Goal: Task Accomplishment & Management: Manage account settings

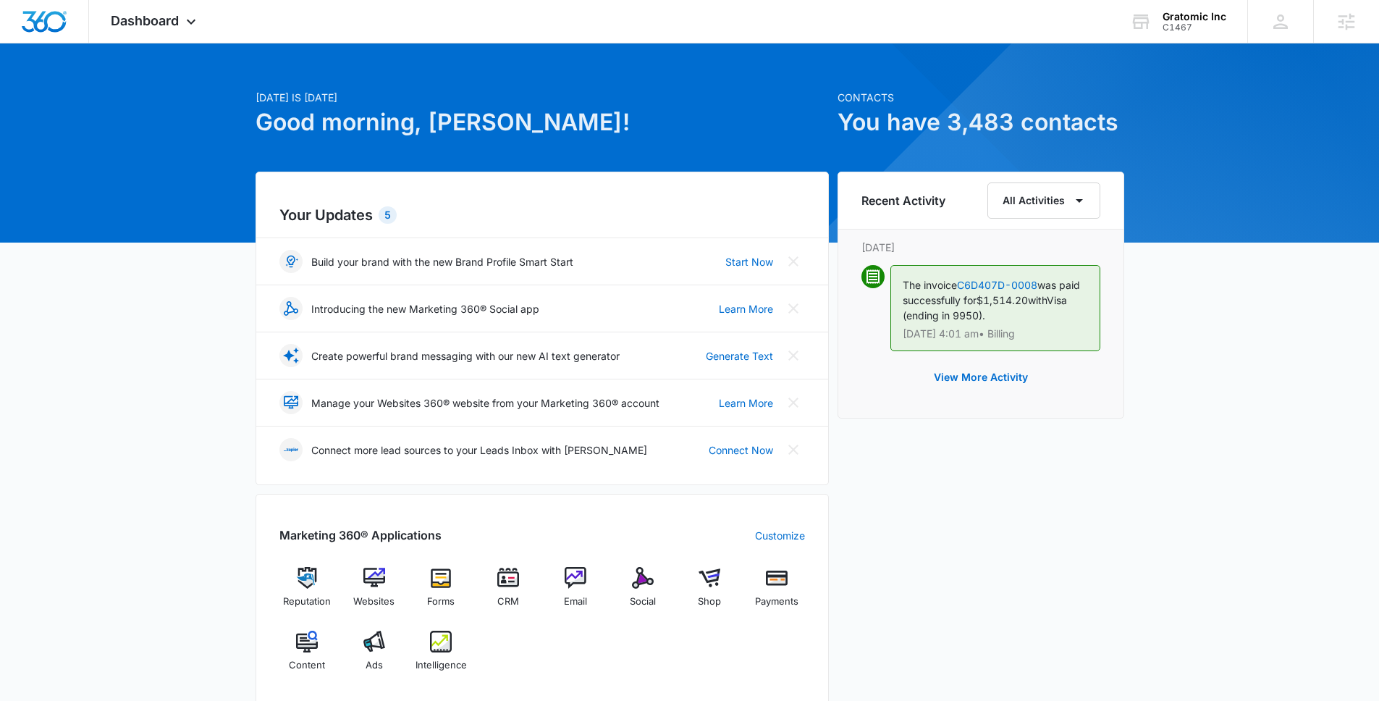
scroll to position [28, 0]
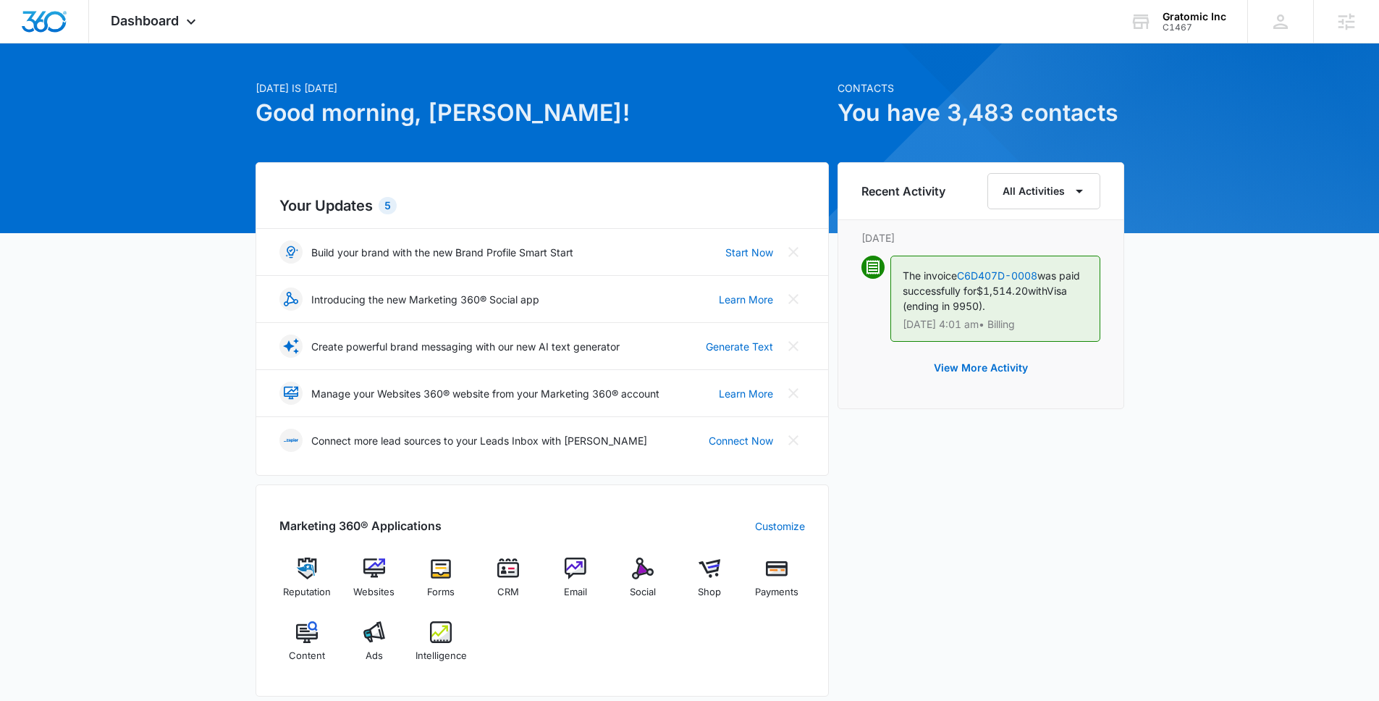
click at [412, 623] on div "Reputation Websites Forms CRM Email Social Shop Payments Content Ads Intelligen…" at bounding box center [542, 614] width 526 height 115
click at [388, 628] on div "Ads" at bounding box center [374, 647] width 56 height 52
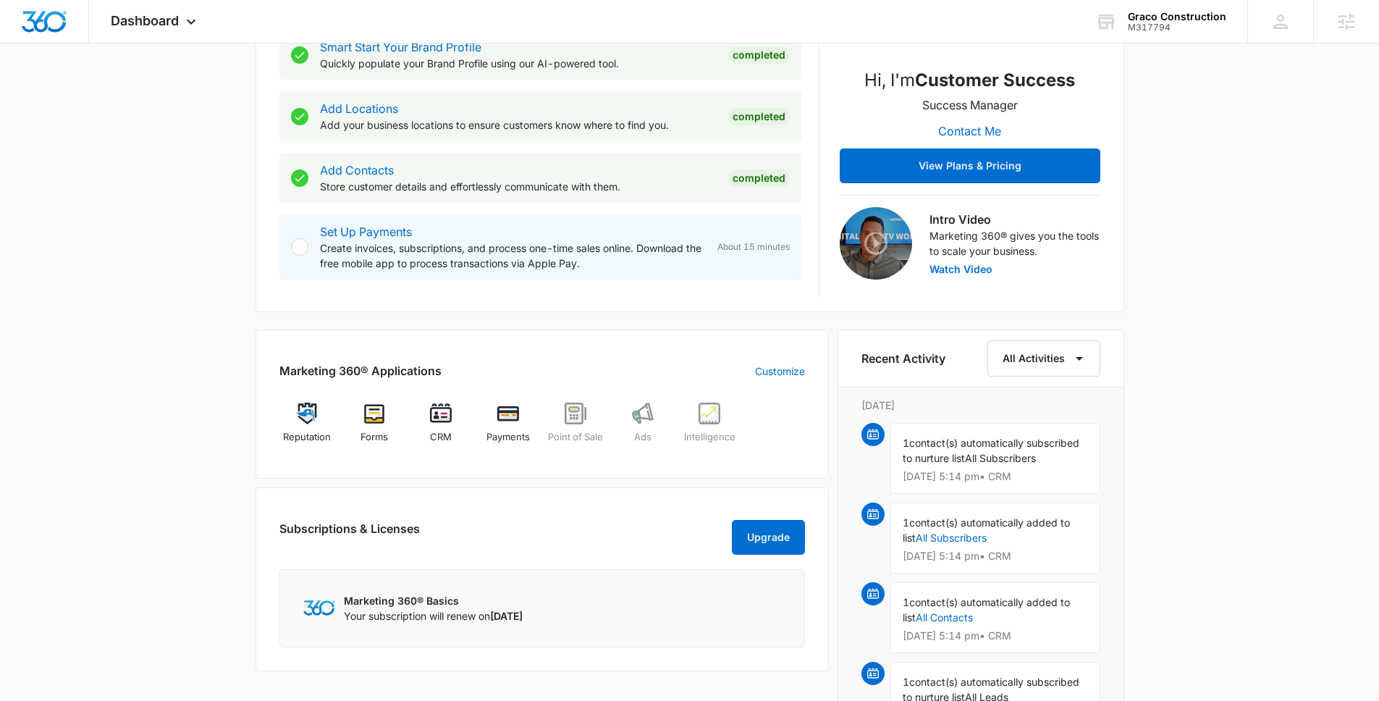
scroll to position [314, 0]
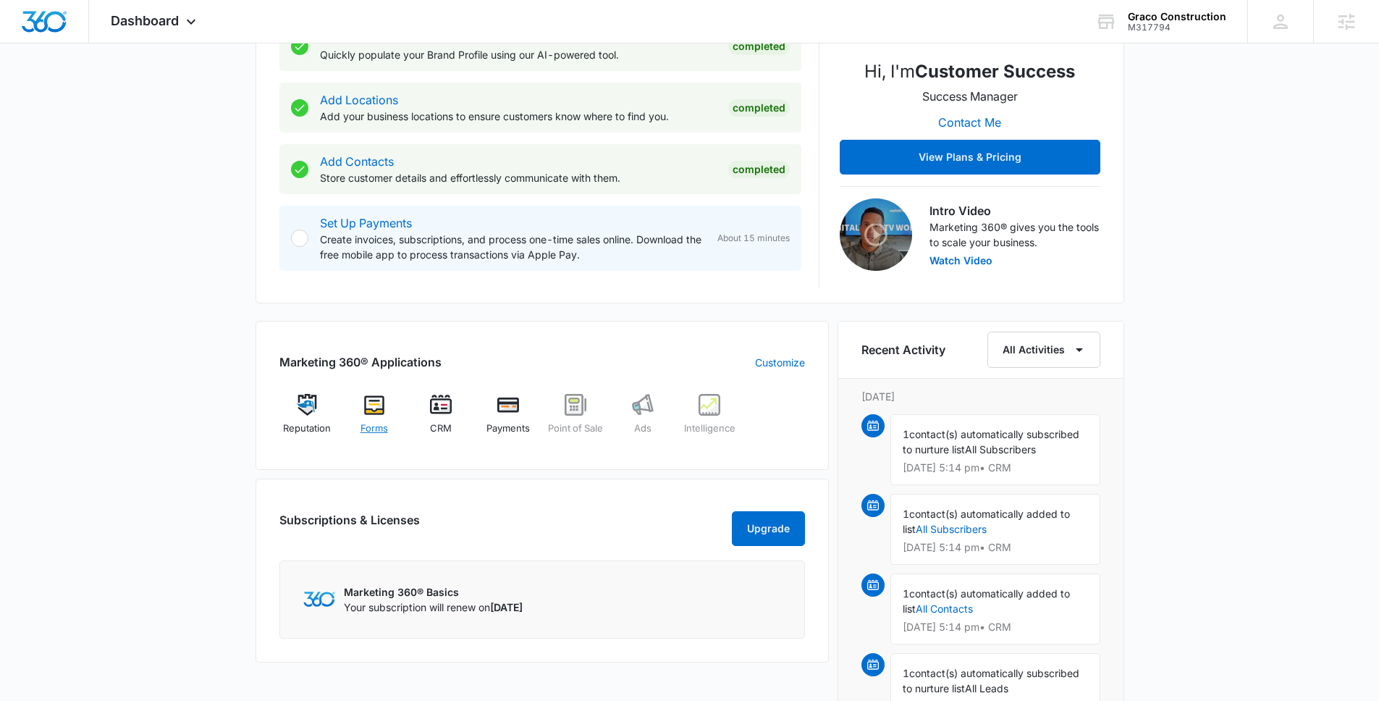
click at [366, 421] on span "Forms" at bounding box center [375, 428] width 28 height 14
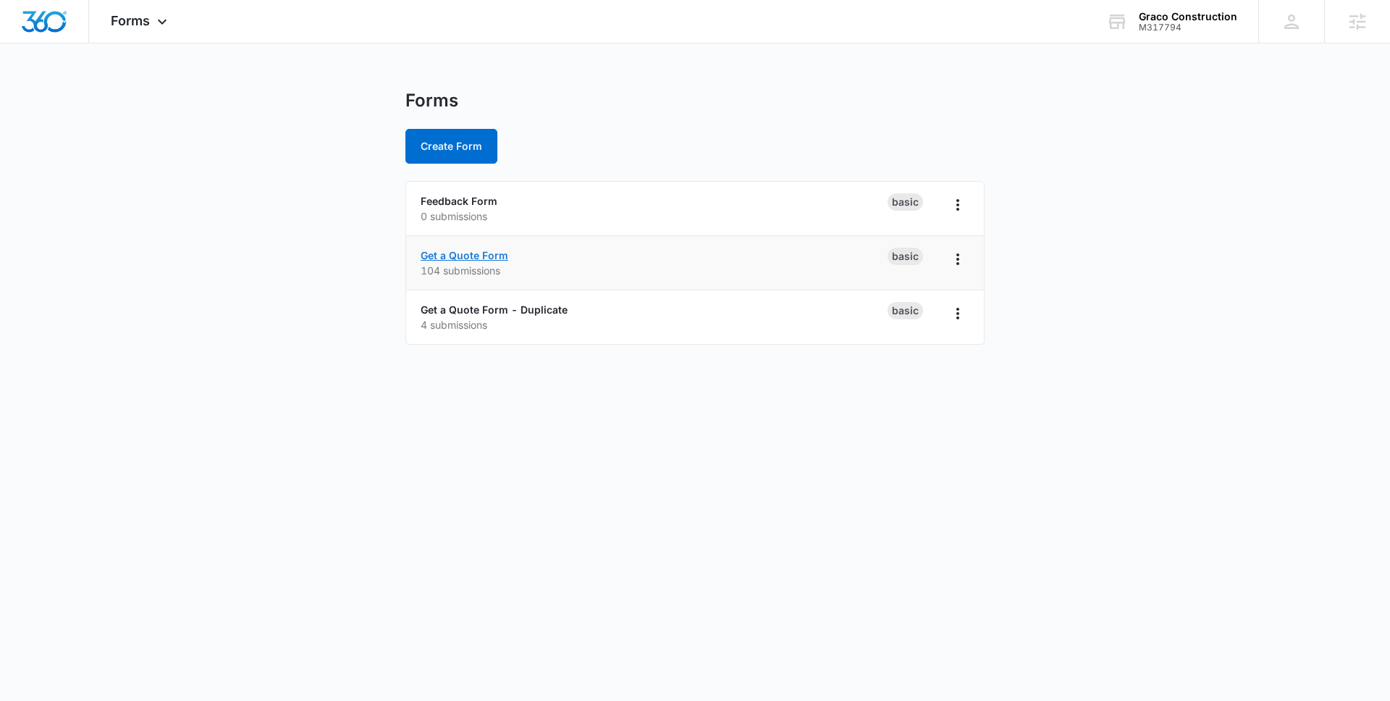
click at [449, 256] on link "Get a Quote Form" at bounding box center [465, 255] width 88 height 12
click at [440, 253] on link "Get a Quote Form" at bounding box center [465, 255] width 88 height 12
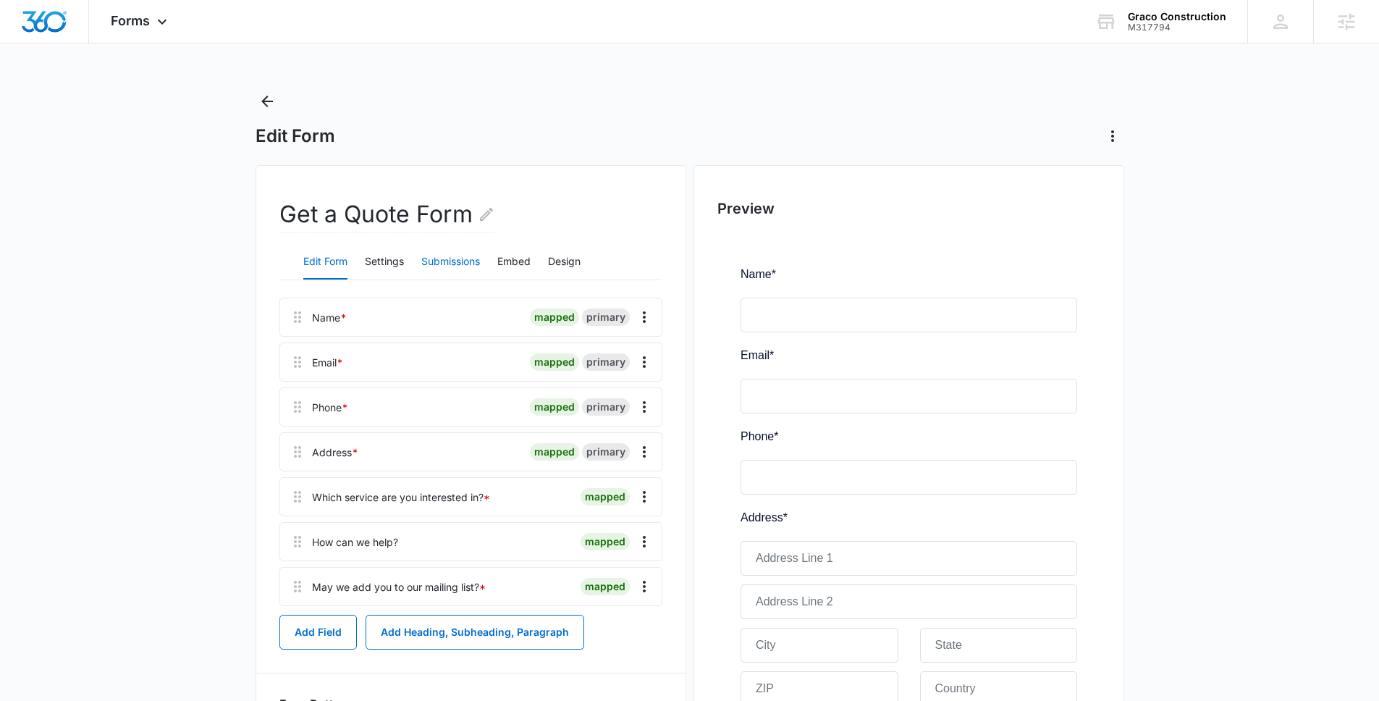
click at [431, 256] on button "Submissions" at bounding box center [450, 262] width 59 height 35
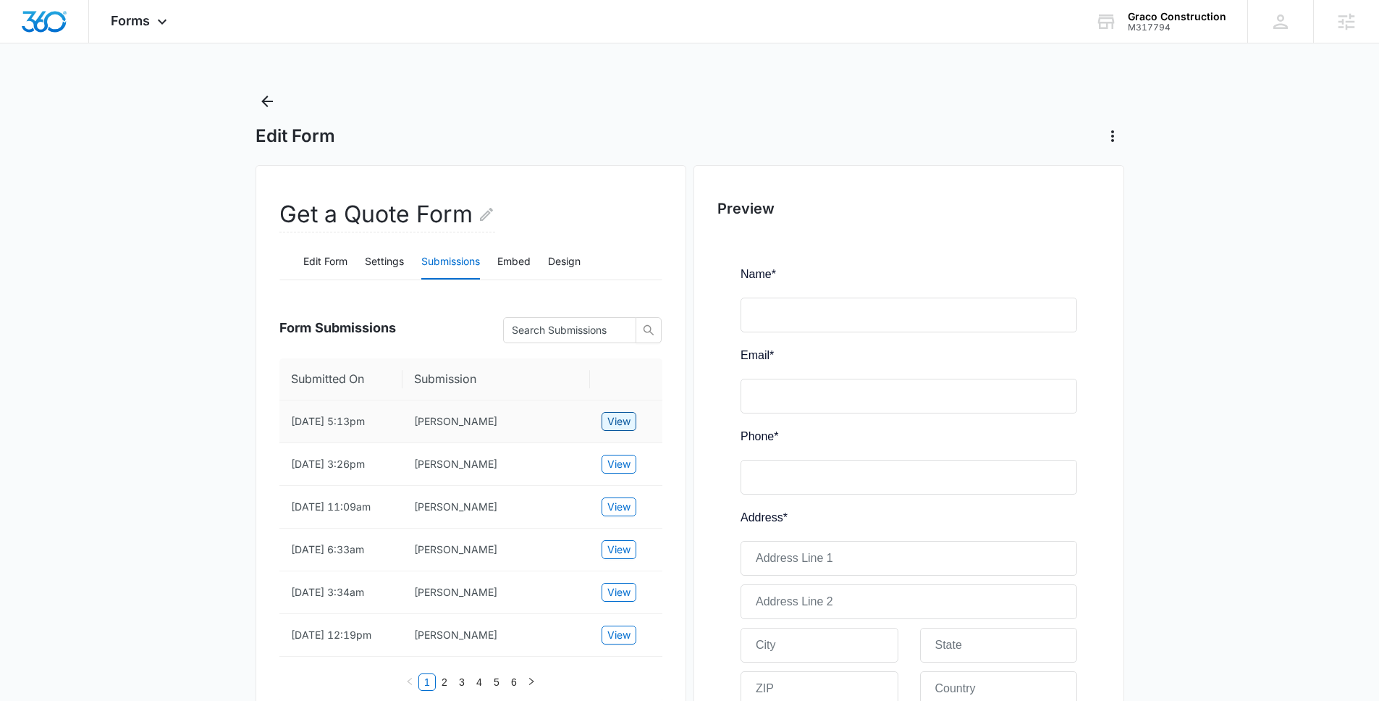
click at [615, 421] on span "View" at bounding box center [618, 421] width 23 height 16
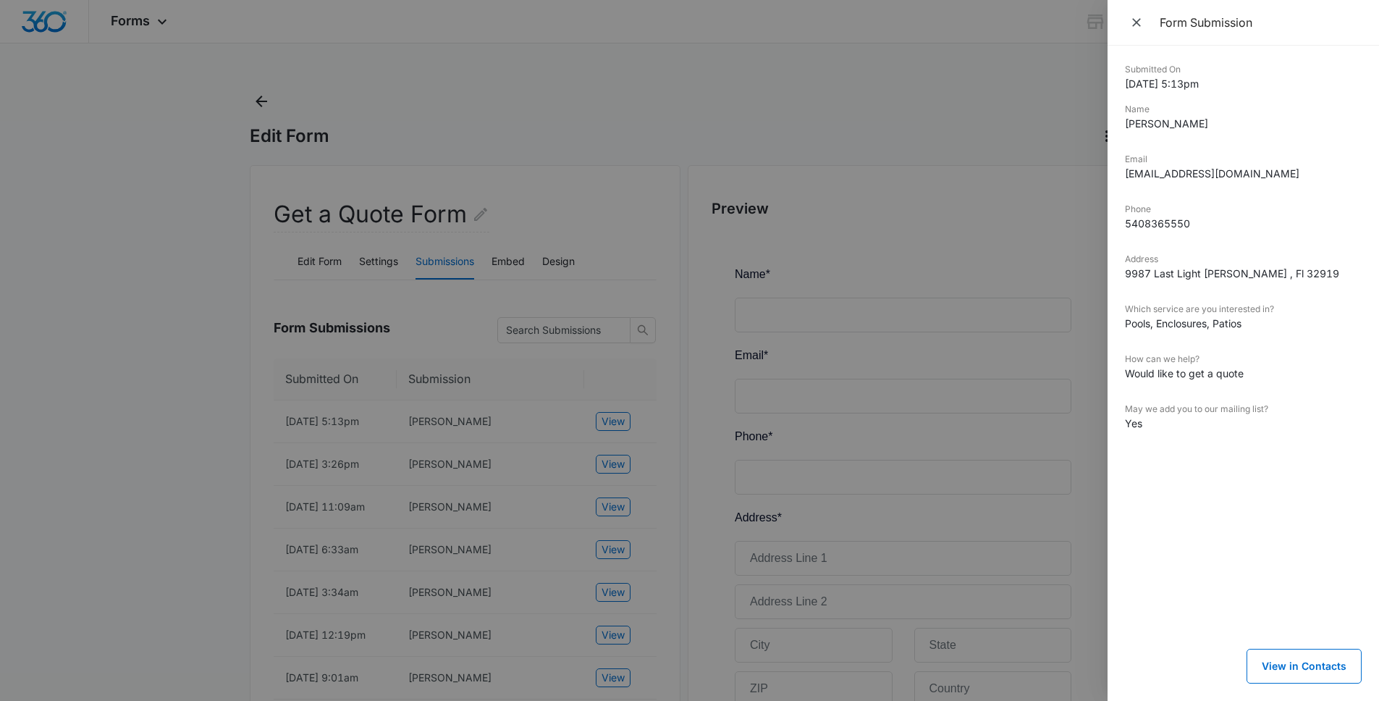
click at [607, 459] on div at bounding box center [689, 350] width 1379 height 701
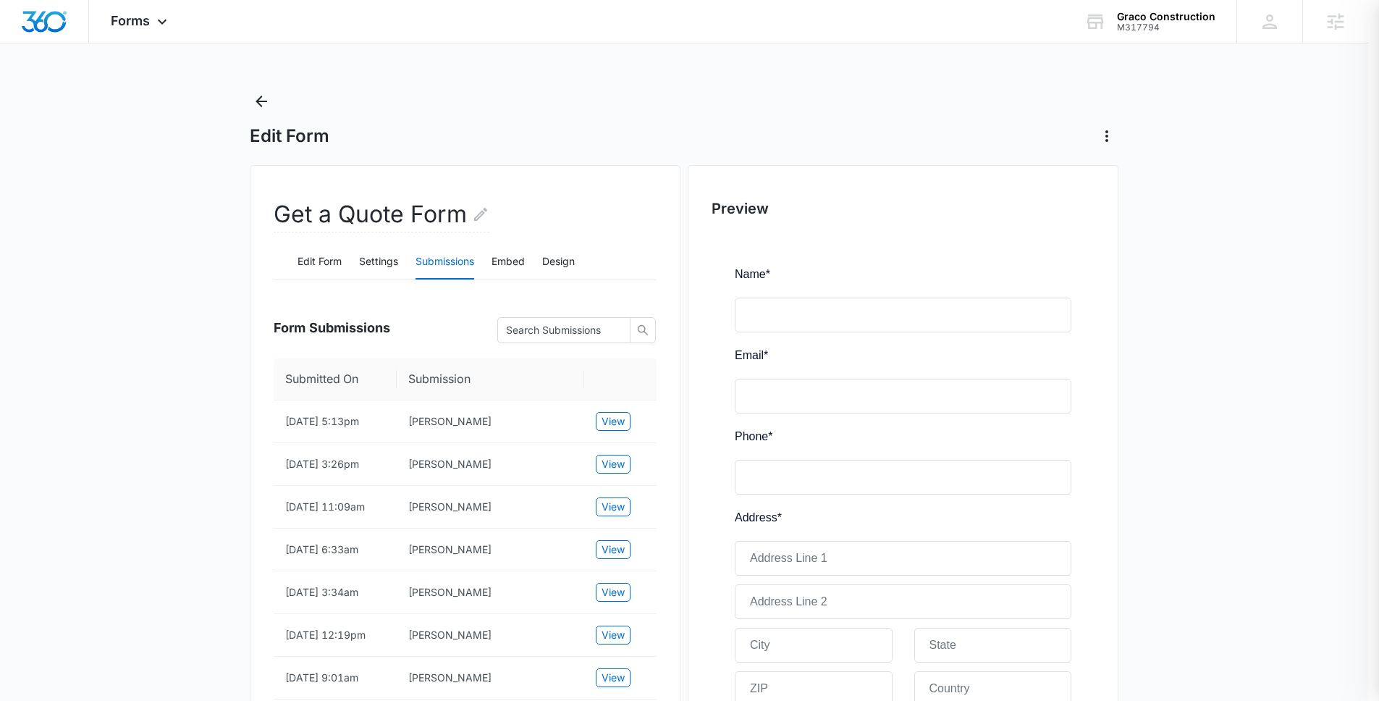
click at [614, 467] on div at bounding box center [689, 350] width 1379 height 701
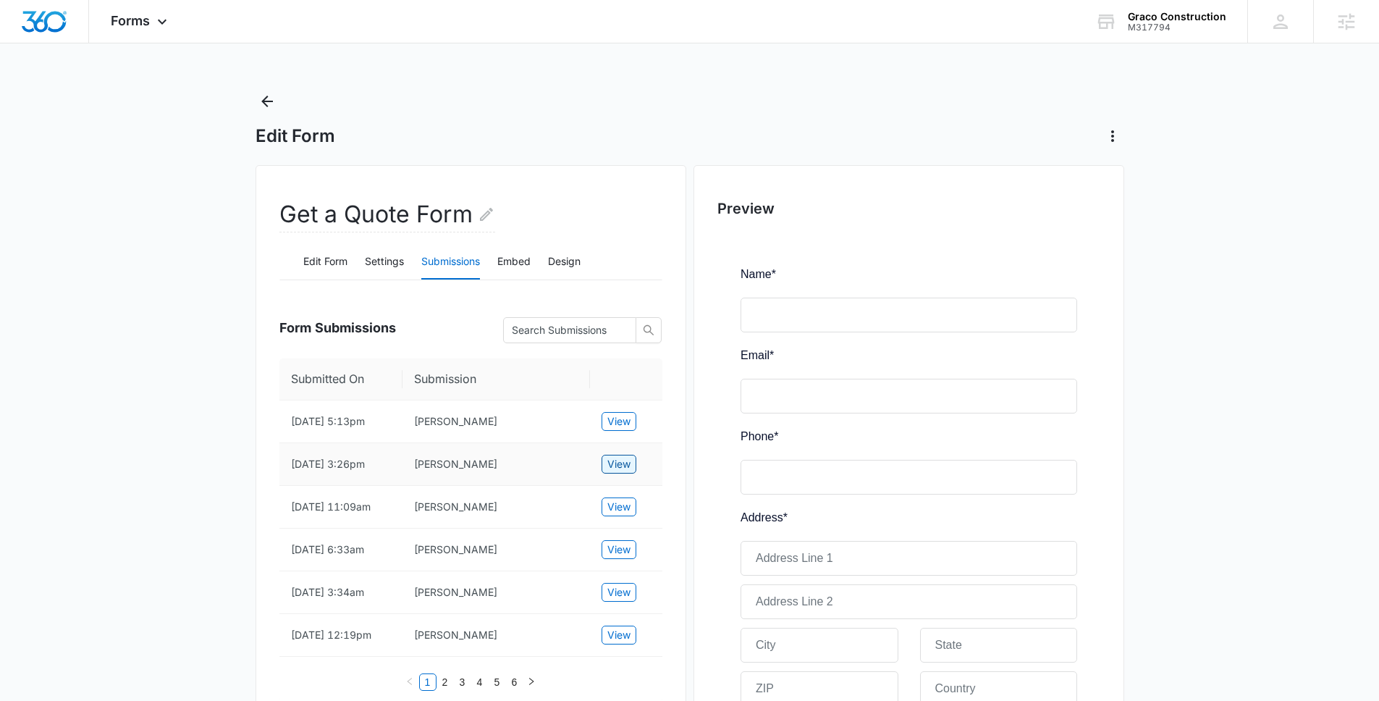
click at [612, 467] on span "View" at bounding box center [618, 464] width 23 height 16
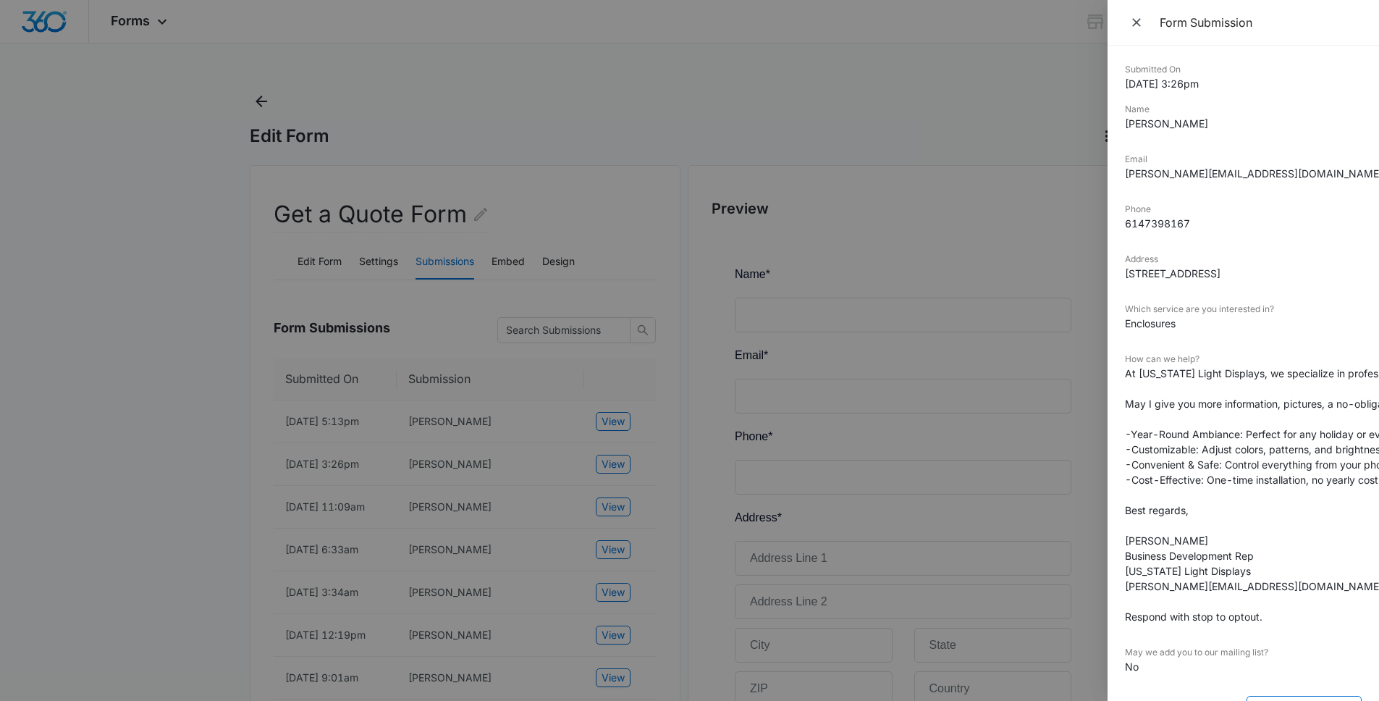
click at [170, 377] on div at bounding box center [689, 350] width 1379 height 701
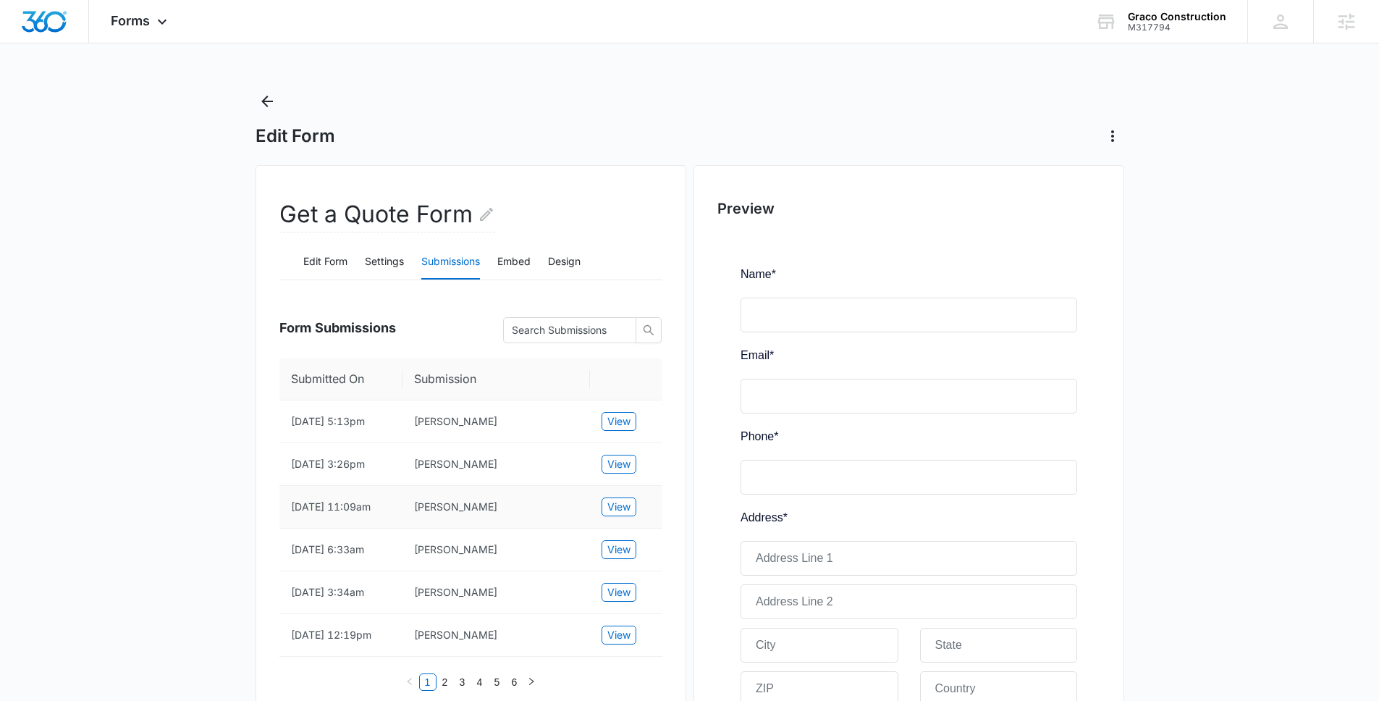
click at [609, 518] on td "View" at bounding box center [626, 507] width 72 height 43
click at [612, 512] on span "View" at bounding box center [618, 507] width 23 height 16
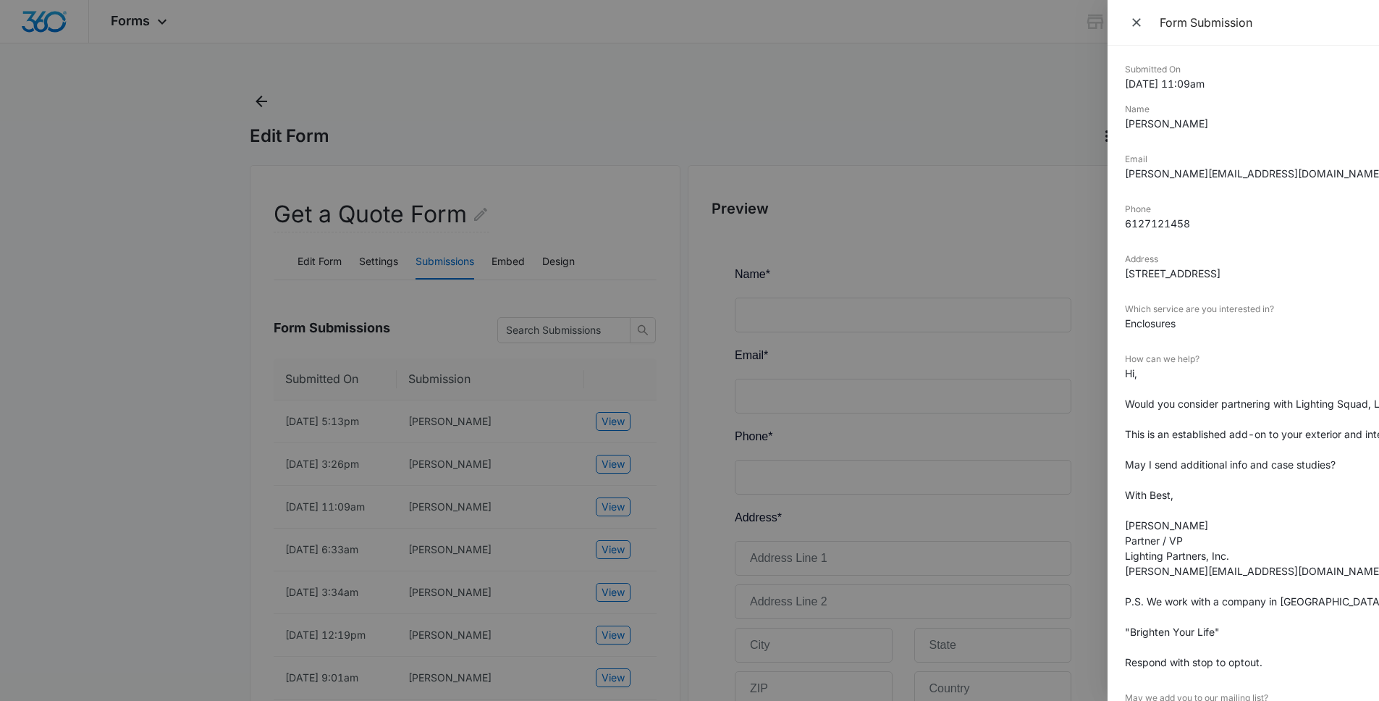
click at [114, 419] on div at bounding box center [689, 350] width 1379 height 701
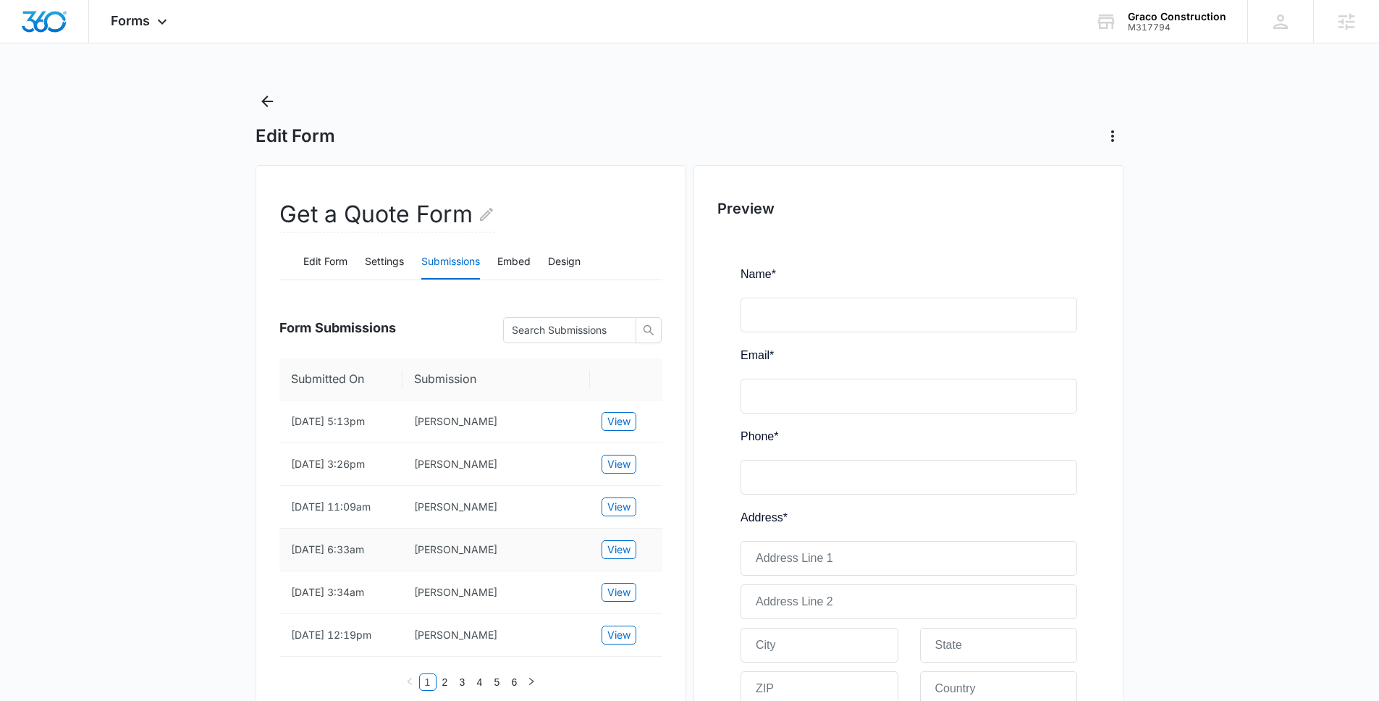
click at [602, 540] on td "View" at bounding box center [626, 549] width 72 height 43
click at [618, 550] on span "View" at bounding box center [618, 549] width 23 height 16
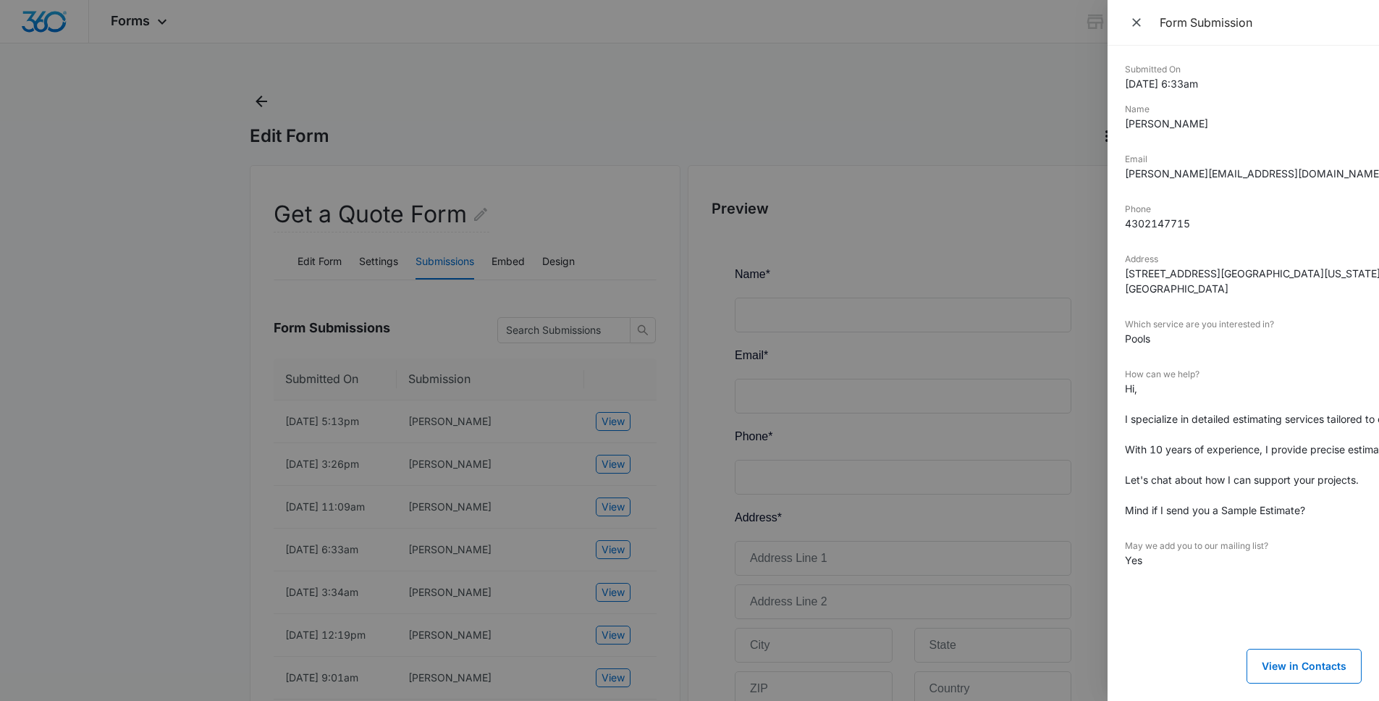
click at [609, 552] on div at bounding box center [689, 350] width 1379 height 701
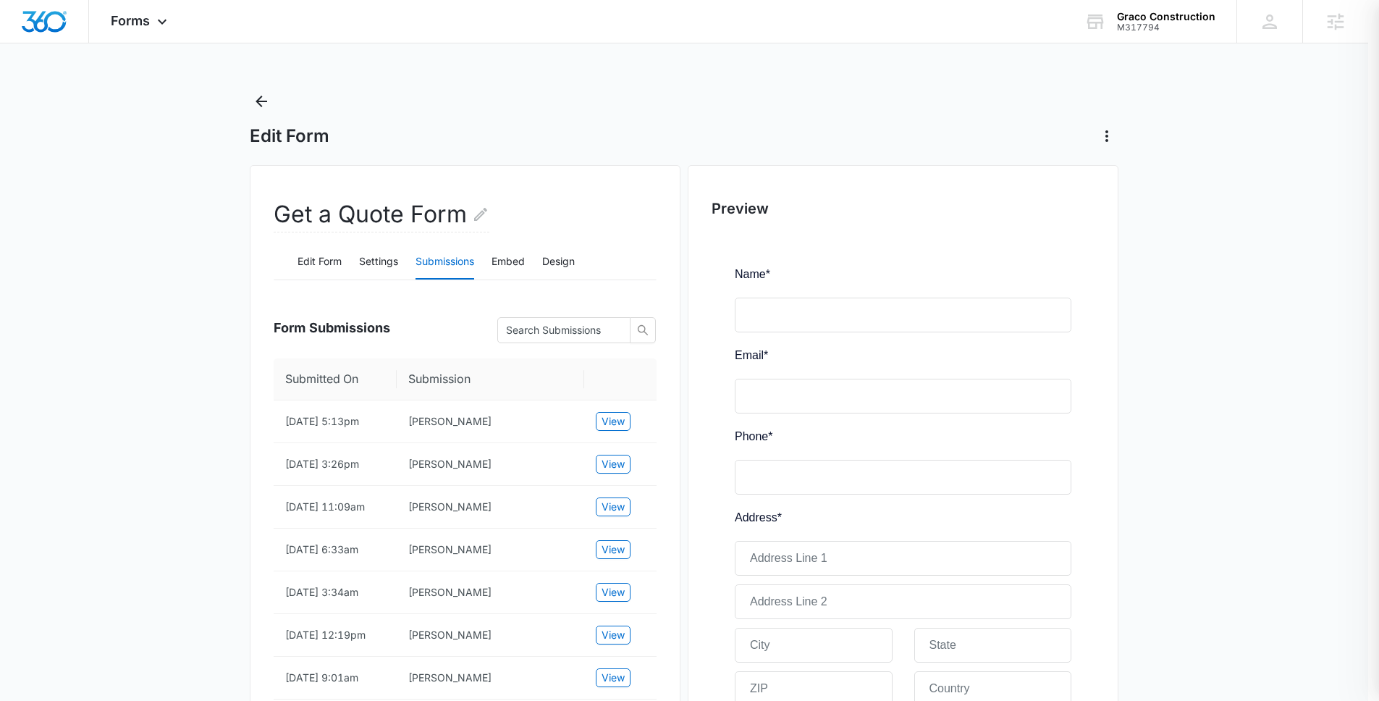
click at [618, 602] on td "View" at bounding box center [620, 592] width 72 height 43
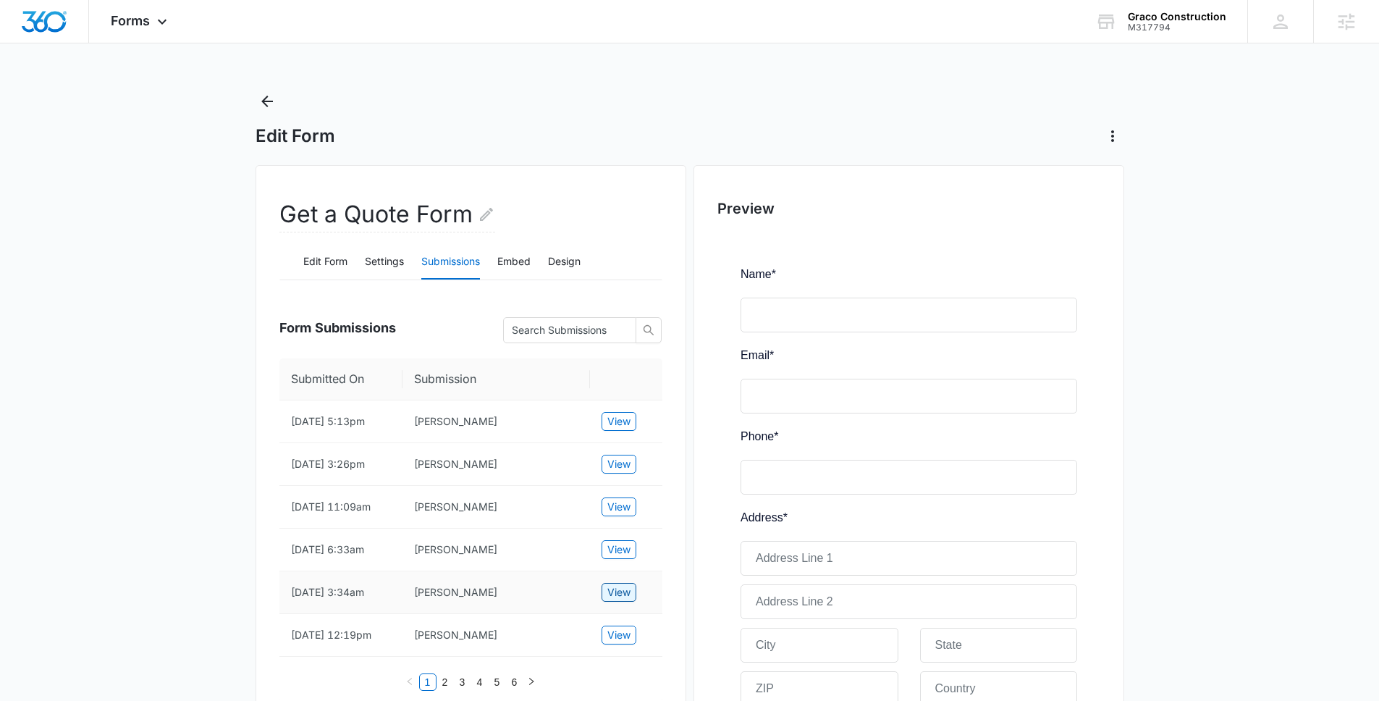
click at [617, 599] on span "View" at bounding box center [618, 592] width 23 height 16
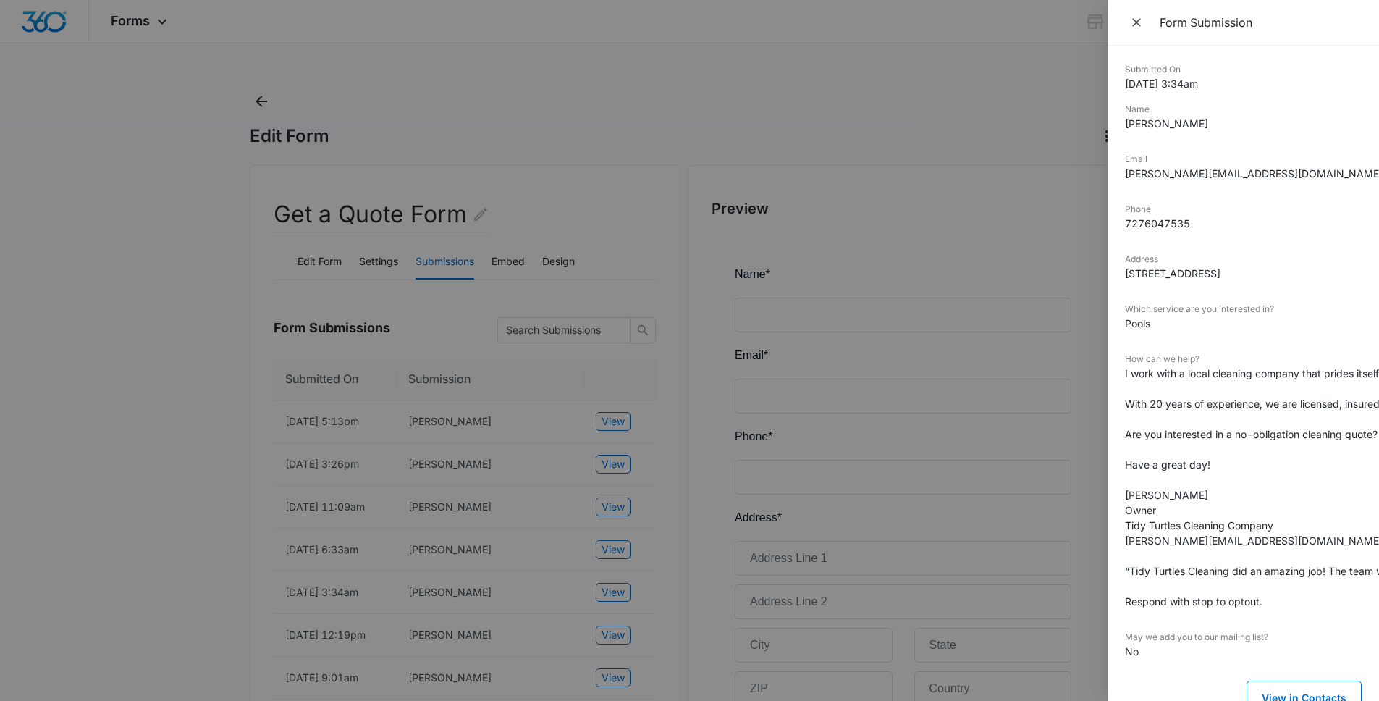
click at [250, 109] on div at bounding box center [689, 350] width 1379 height 701
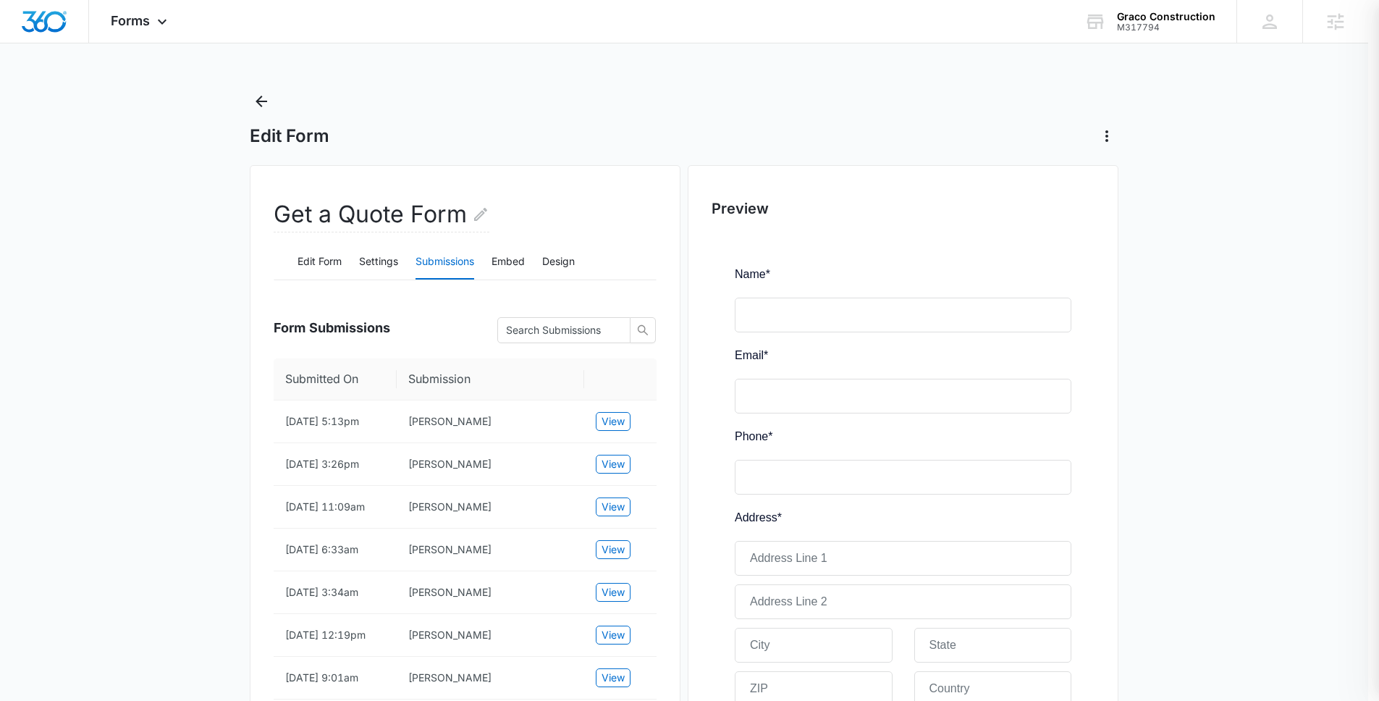
click at [266, 103] on div at bounding box center [689, 350] width 1379 height 701
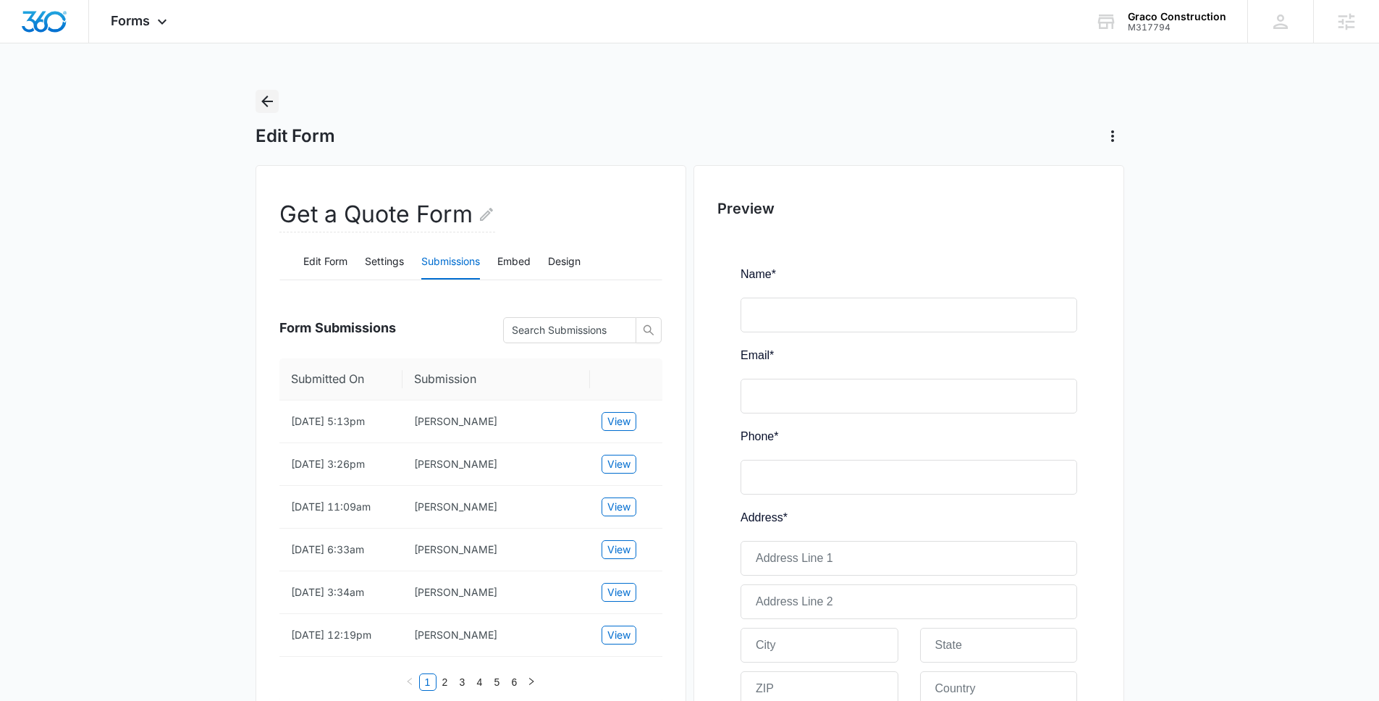
click at [264, 101] on icon "Back" at bounding box center [267, 102] width 12 height 12
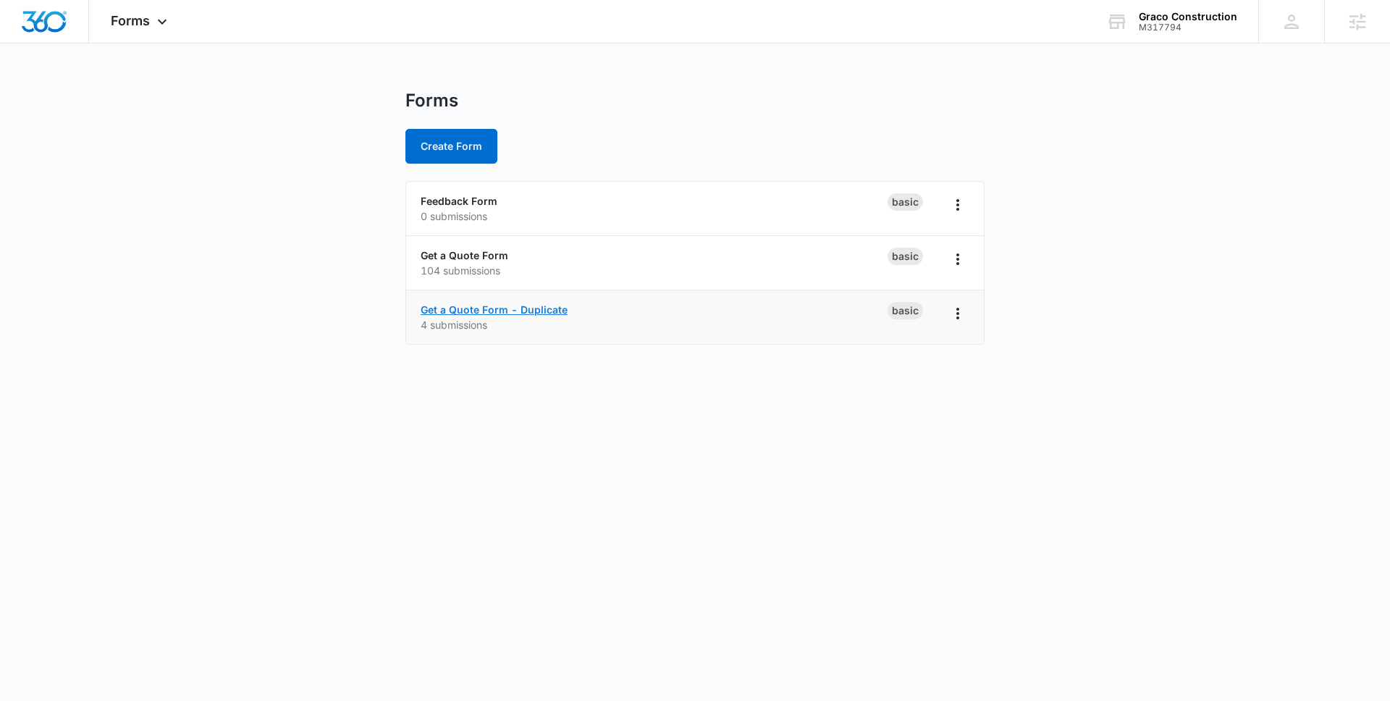
click at [474, 311] on link "Get a Quote Form - Duplicate" at bounding box center [494, 309] width 147 height 12
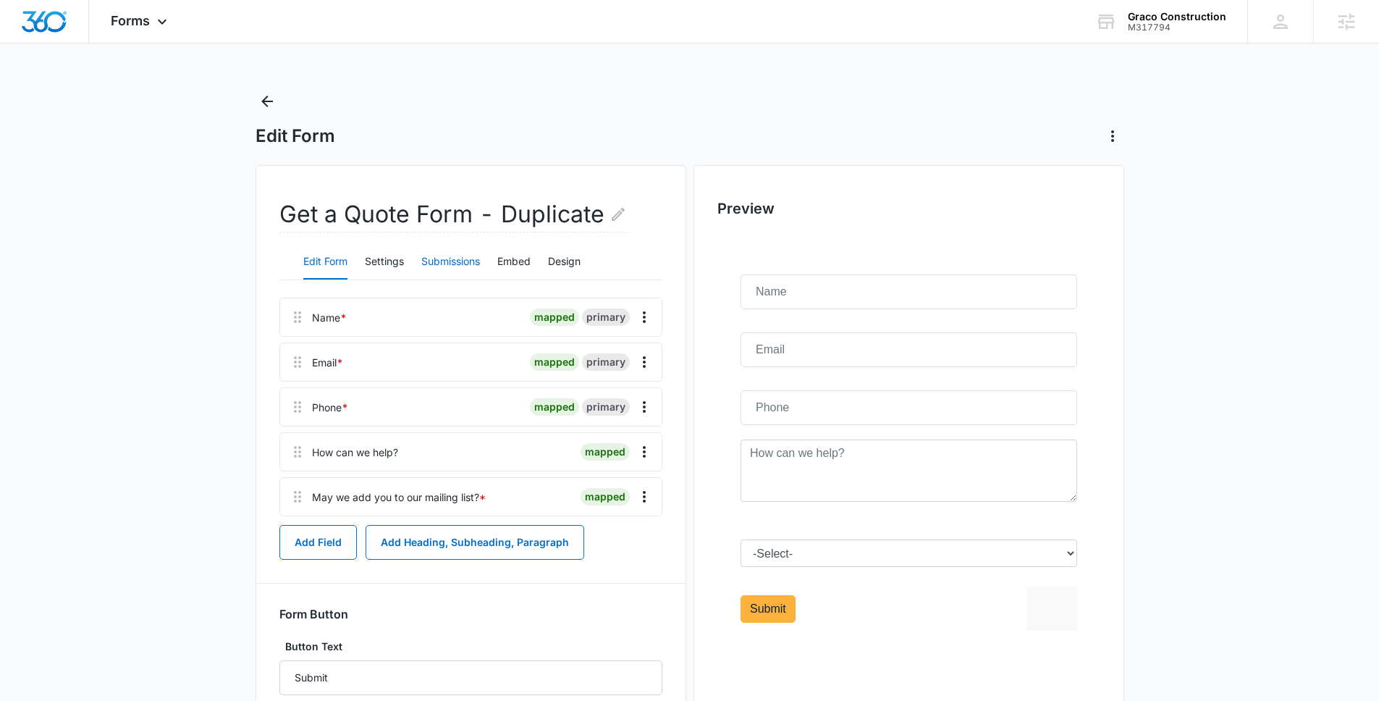
click at [428, 266] on button "Submissions" at bounding box center [450, 262] width 59 height 35
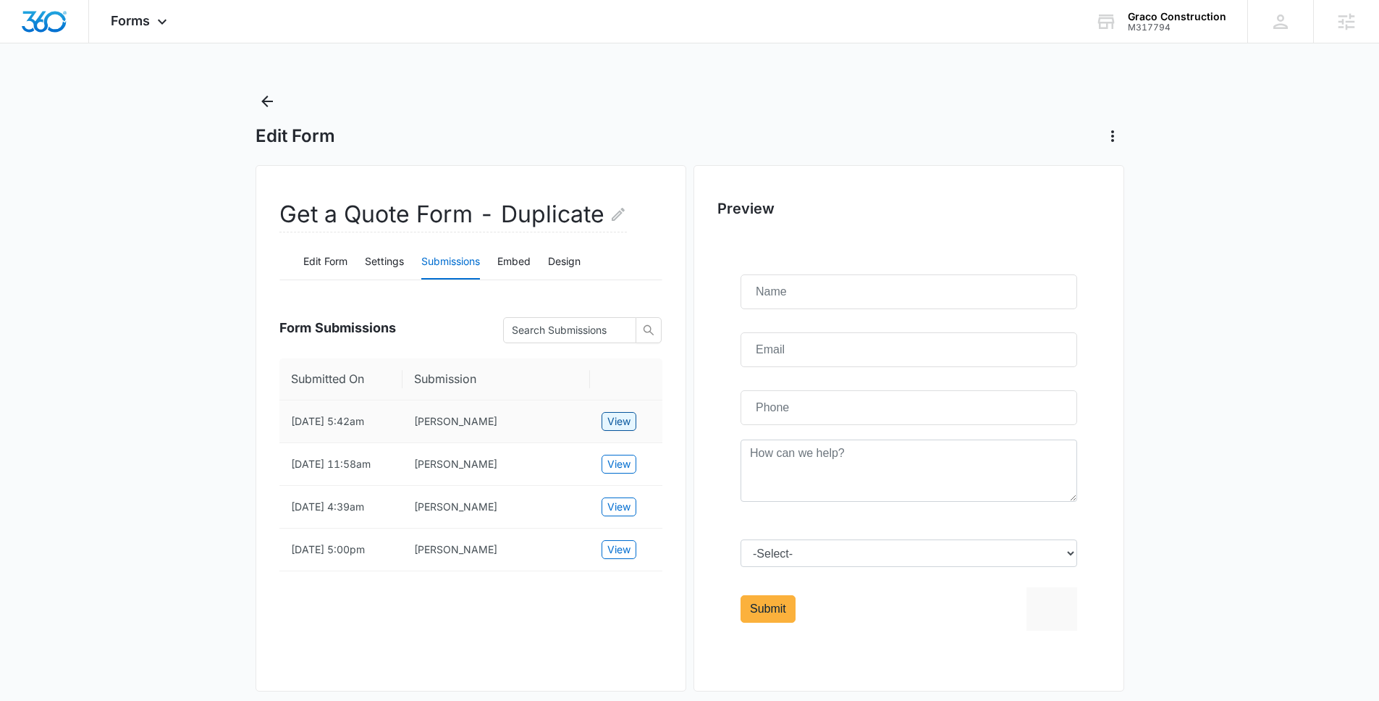
click at [615, 416] on span "View" at bounding box center [618, 421] width 23 height 16
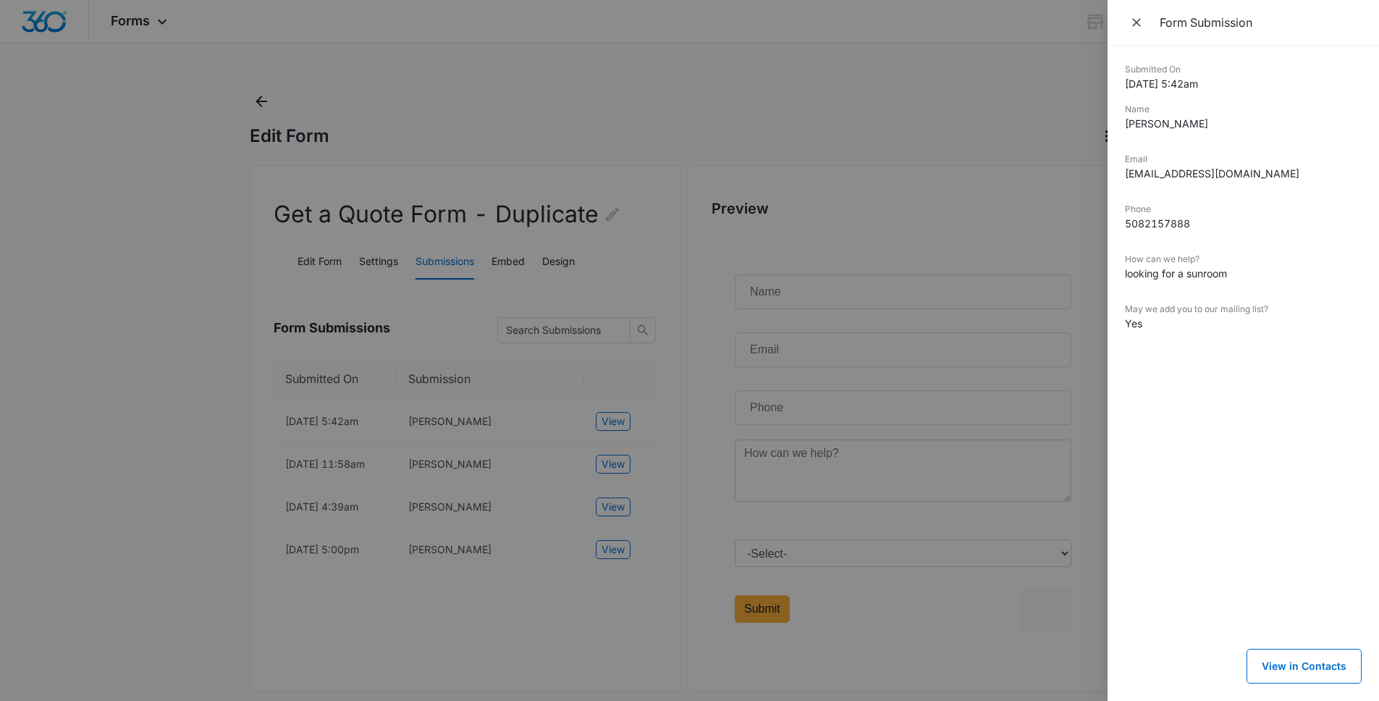
click at [116, 371] on div at bounding box center [689, 350] width 1379 height 701
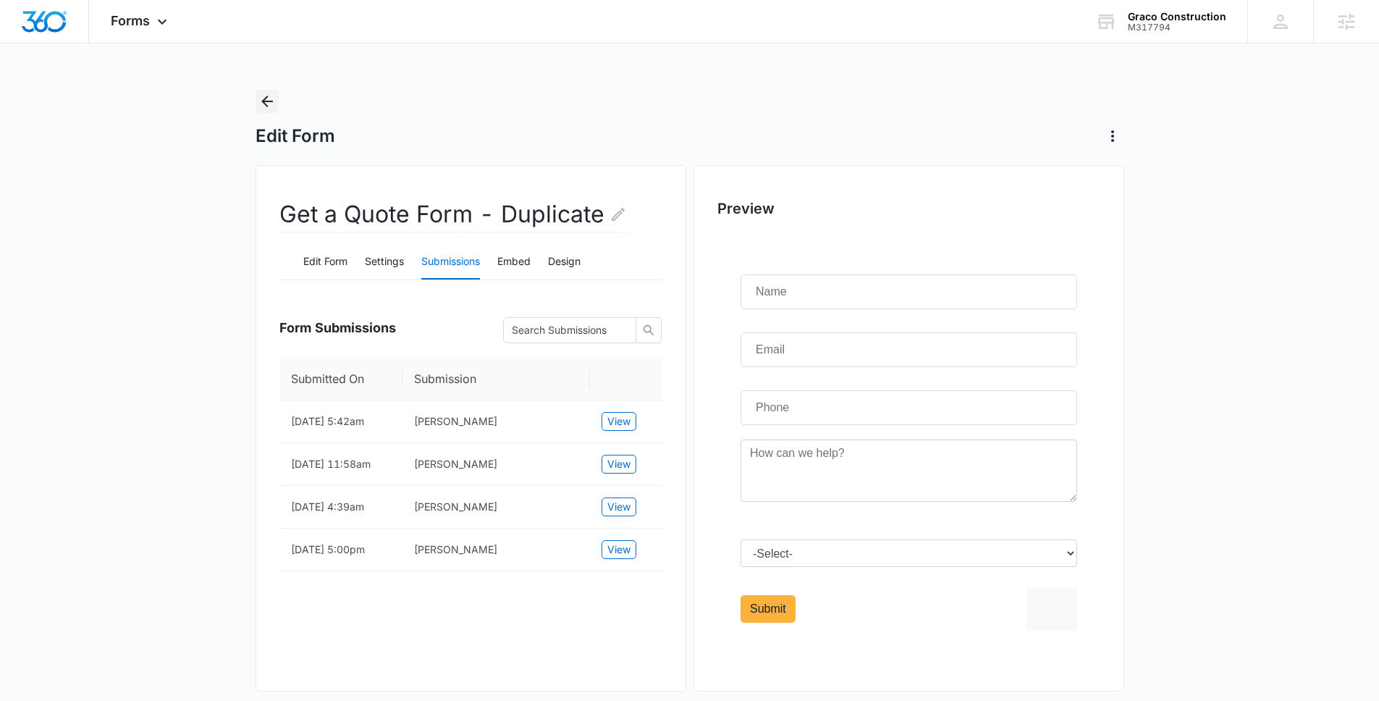
click at [264, 101] on icon "Back" at bounding box center [267, 102] width 12 height 12
